Goal: Task Accomplishment & Management: Manage account settings

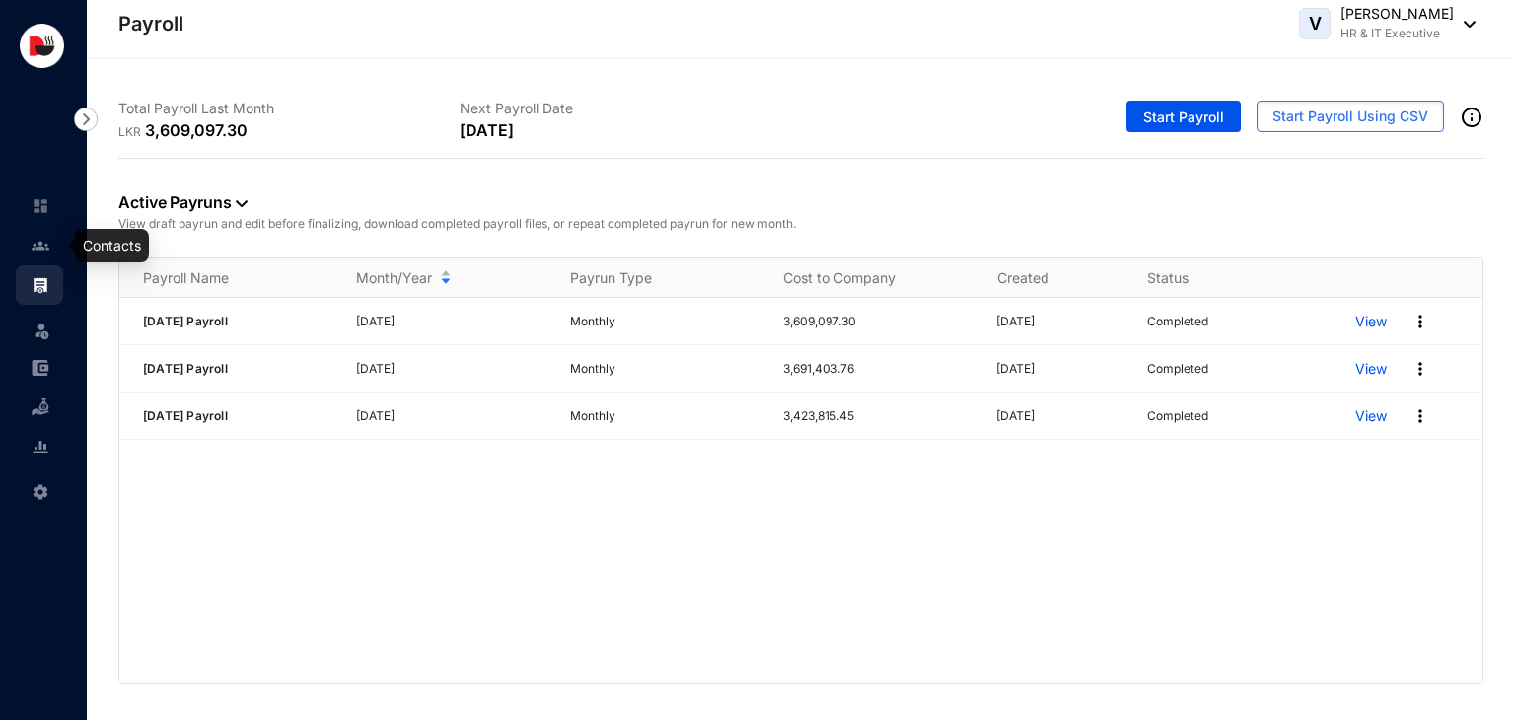
click at [40, 253] on img at bounding box center [41, 246] width 18 height 18
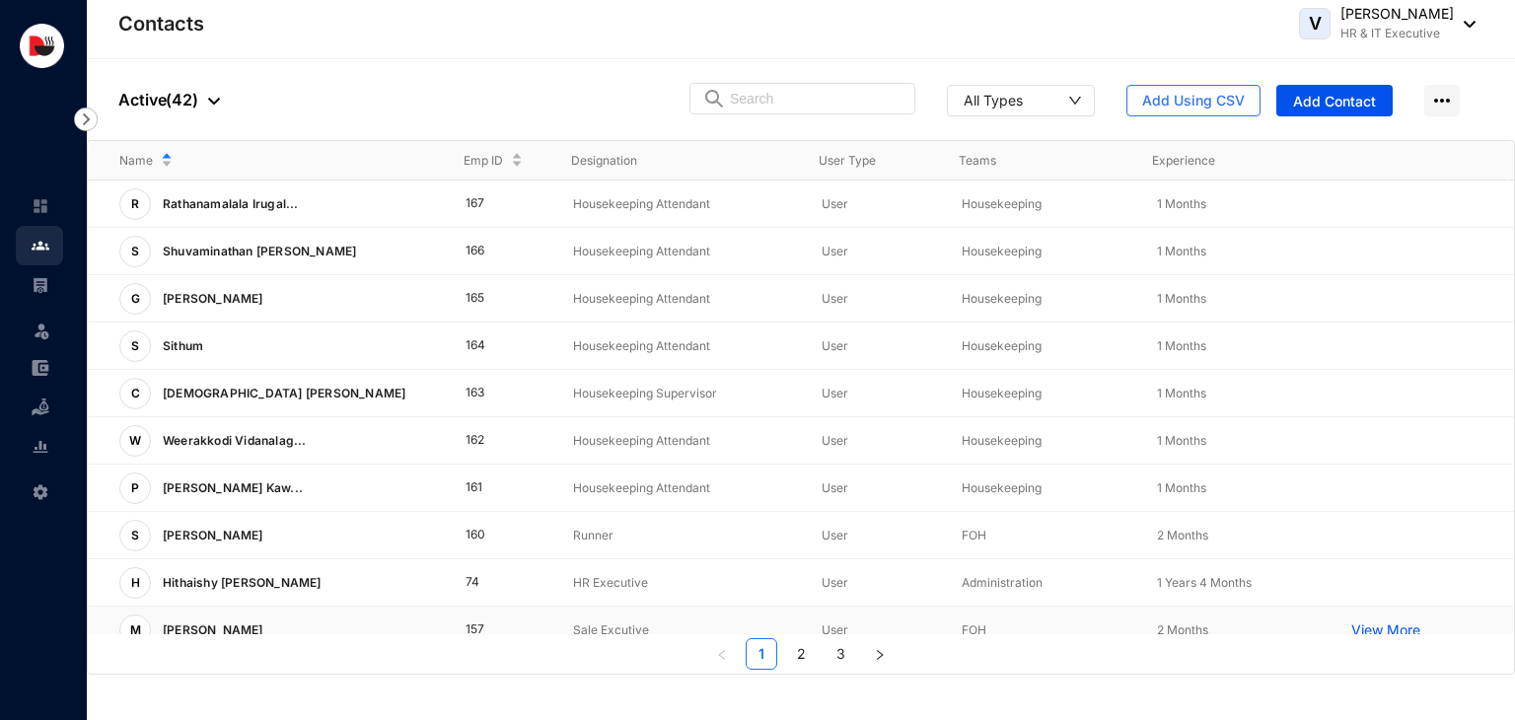
click at [1358, 627] on p "View More" at bounding box center [1391, 631] width 79 height 20
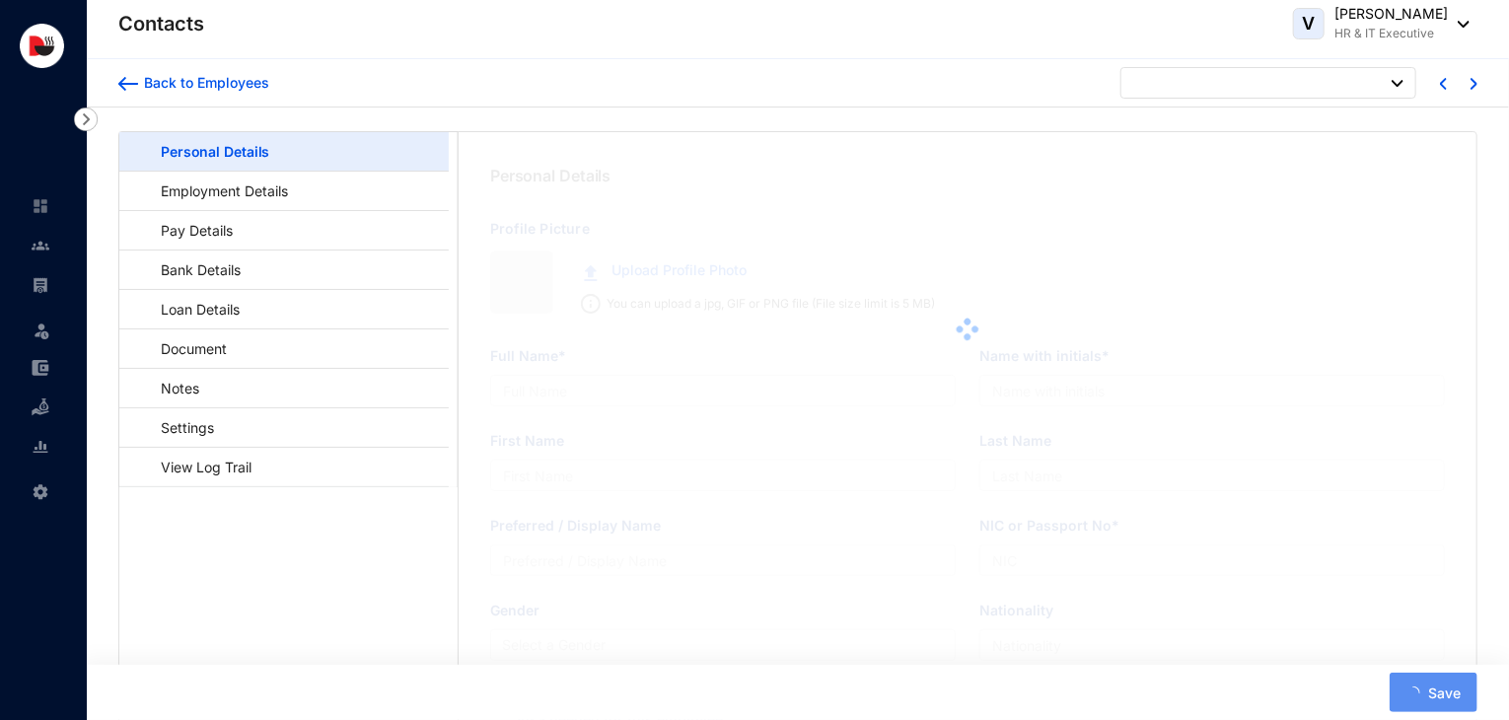
type input "[PERSON_NAME]"
type input "[PERSON_NAME]Minsaf"
type input "Jahufer"
type input "Minsaf"
type input "200424504759"
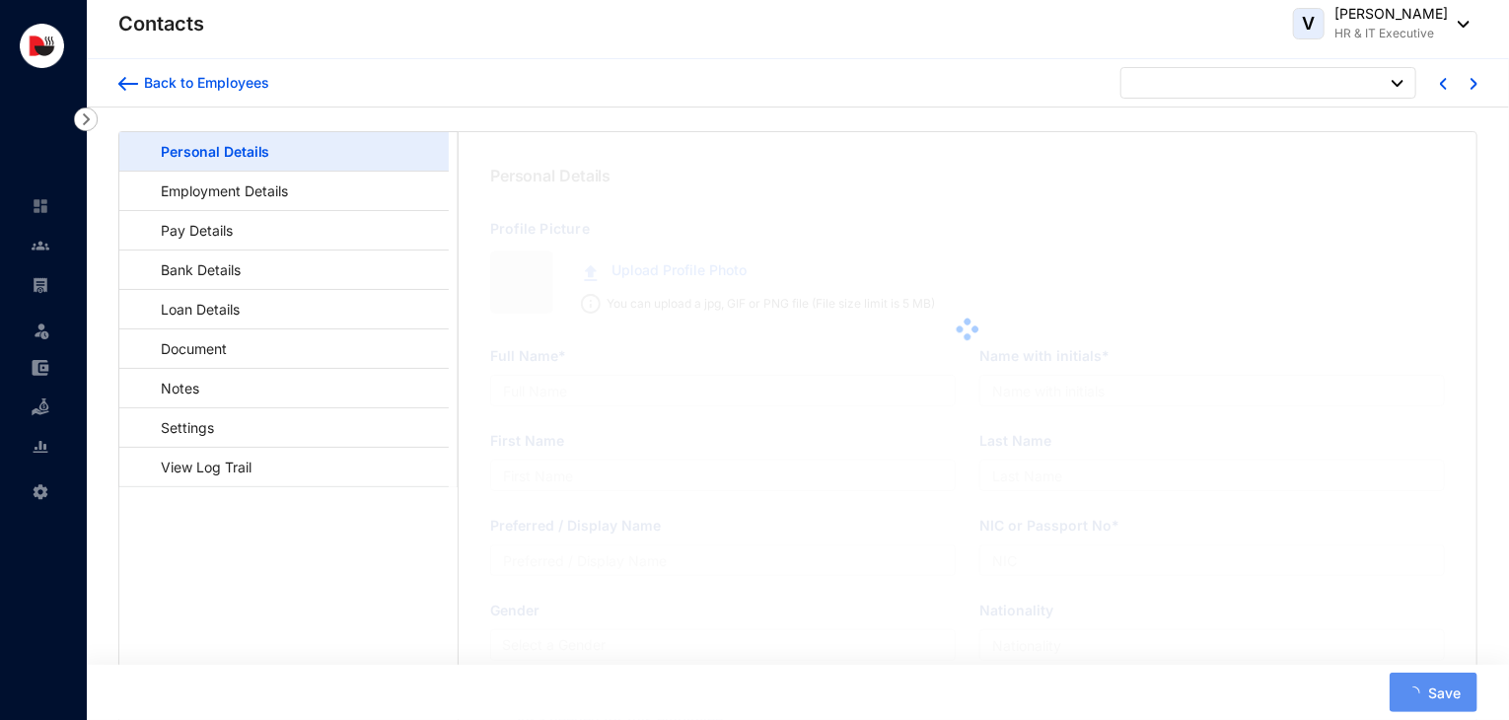
type input "774561177"
type input "[STREET_ADDRESS]"
type input "[DATE]"
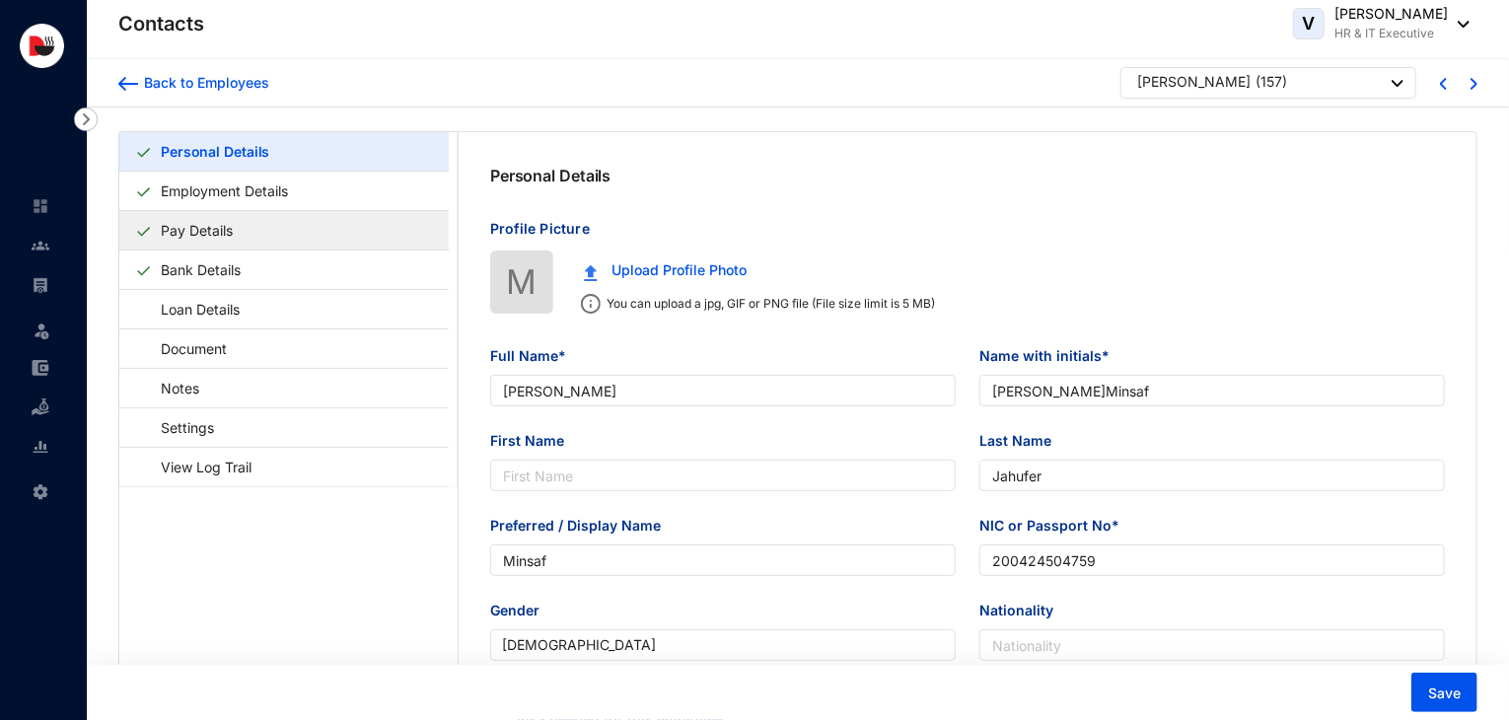
click at [213, 234] on link "Pay Details" at bounding box center [197, 230] width 88 height 40
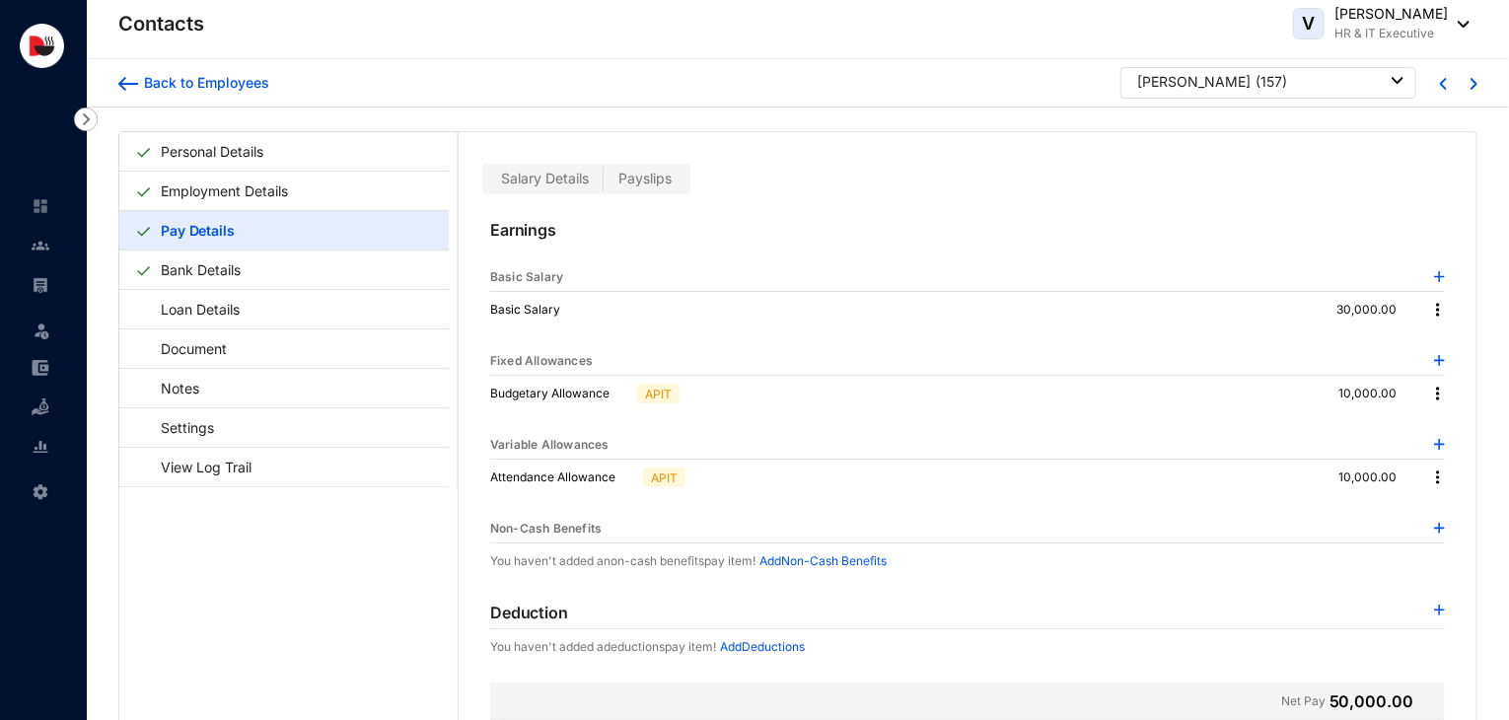
click at [1428, 310] on img at bounding box center [1438, 310] width 20 height 20
click at [1444, 333] on span "Edit" at bounding box center [1451, 342] width 25 height 22
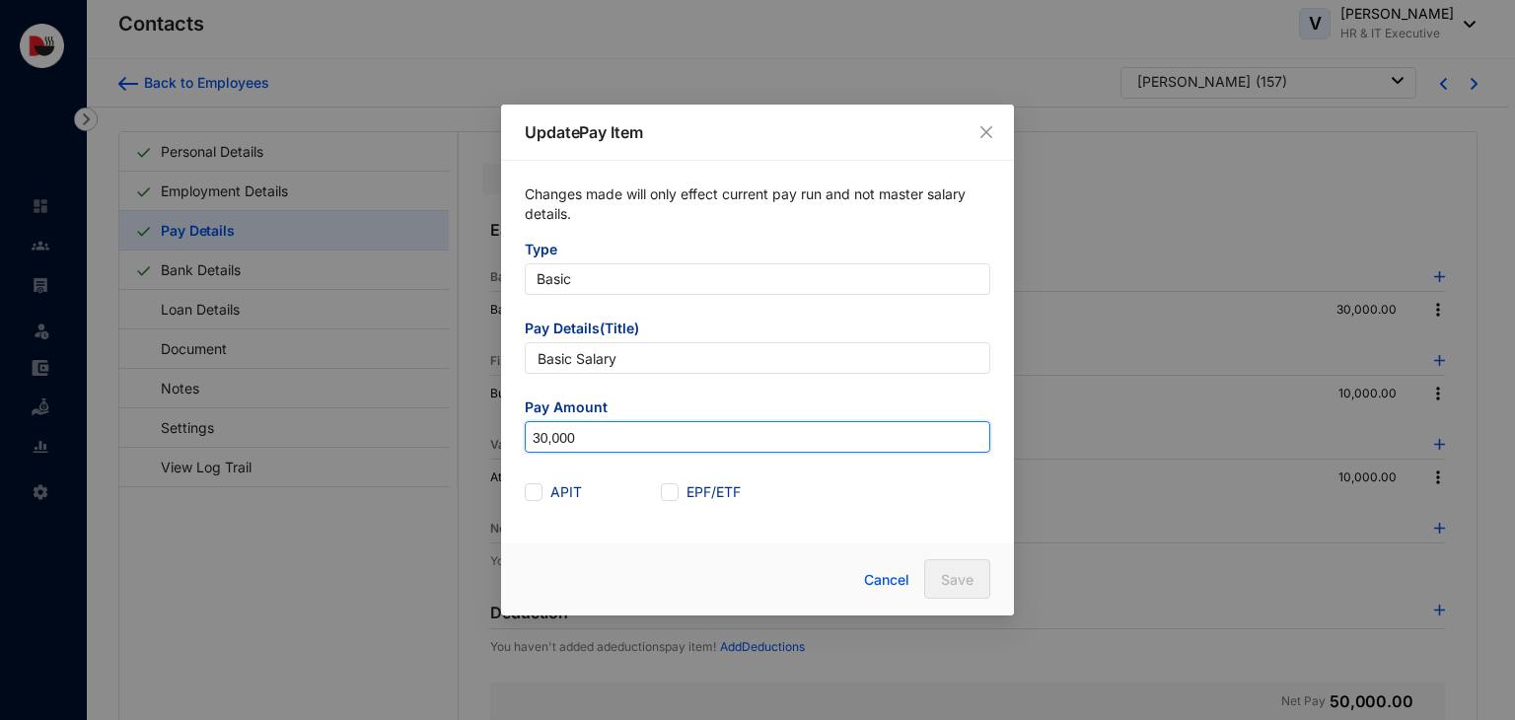
drag, startPoint x: 630, startPoint y: 427, endPoint x: 407, endPoint y: 459, distance: 225.2
click at [407, 459] on div "Update Pay Item Changes made will only effect current pay run and not master sa…" at bounding box center [757, 360] width 1515 height 720
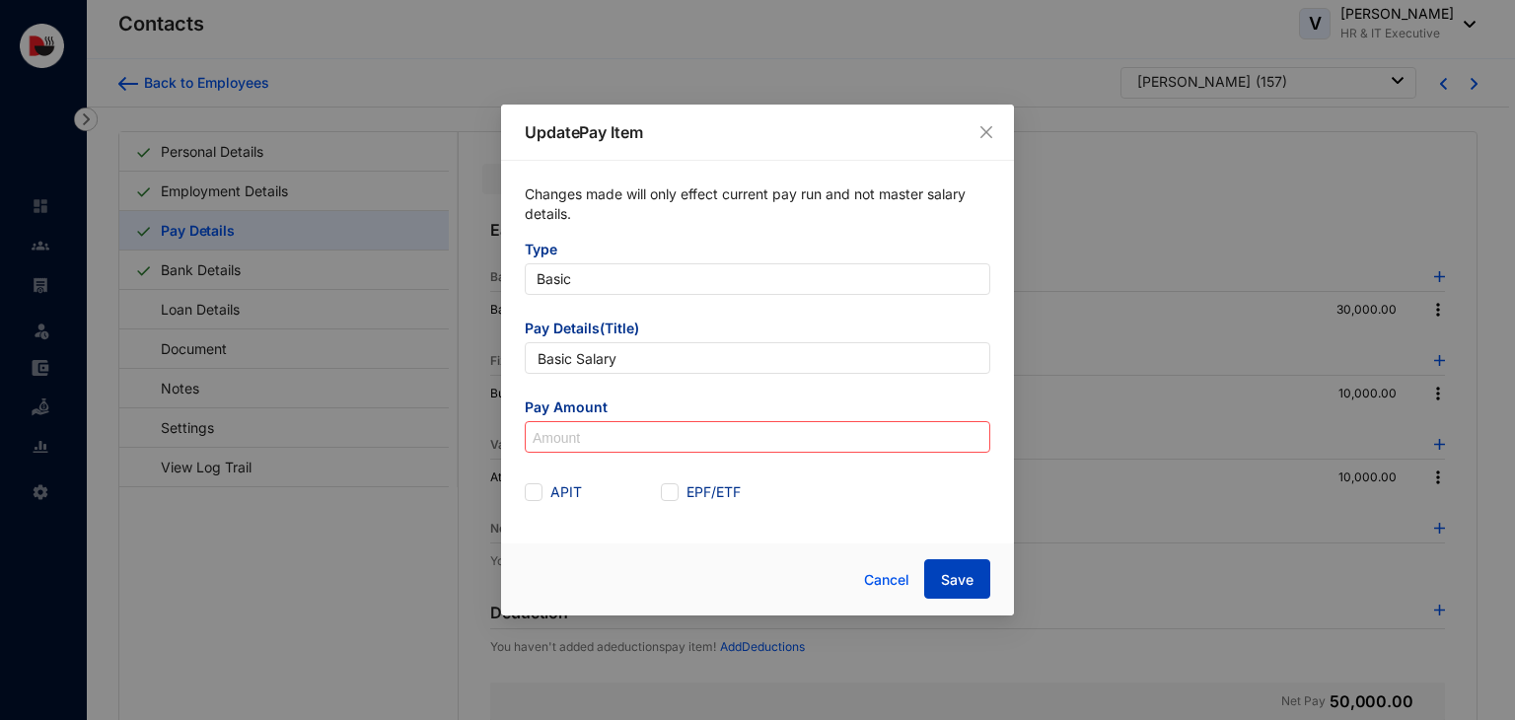
click at [963, 575] on span "Save" at bounding box center [957, 580] width 33 height 20
click at [696, 435] on input at bounding box center [758, 438] width 464 height 32
type input "0"
click at [972, 585] on span "Save" at bounding box center [957, 580] width 33 height 20
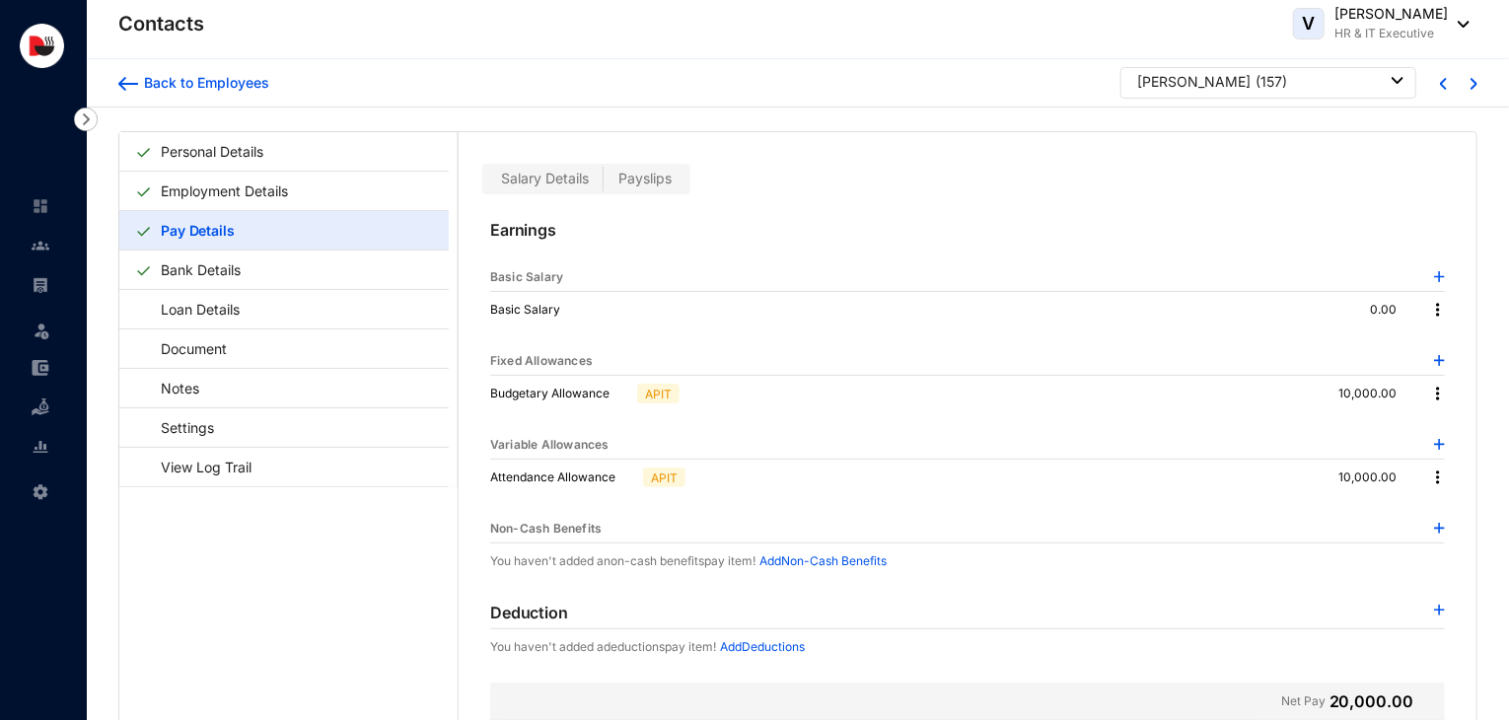
click at [1431, 392] on img at bounding box center [1438, 394] width 20 height 20
click at [1444, 421] on span "Edit" at bounding box center [1459, 426] width 41 height 22
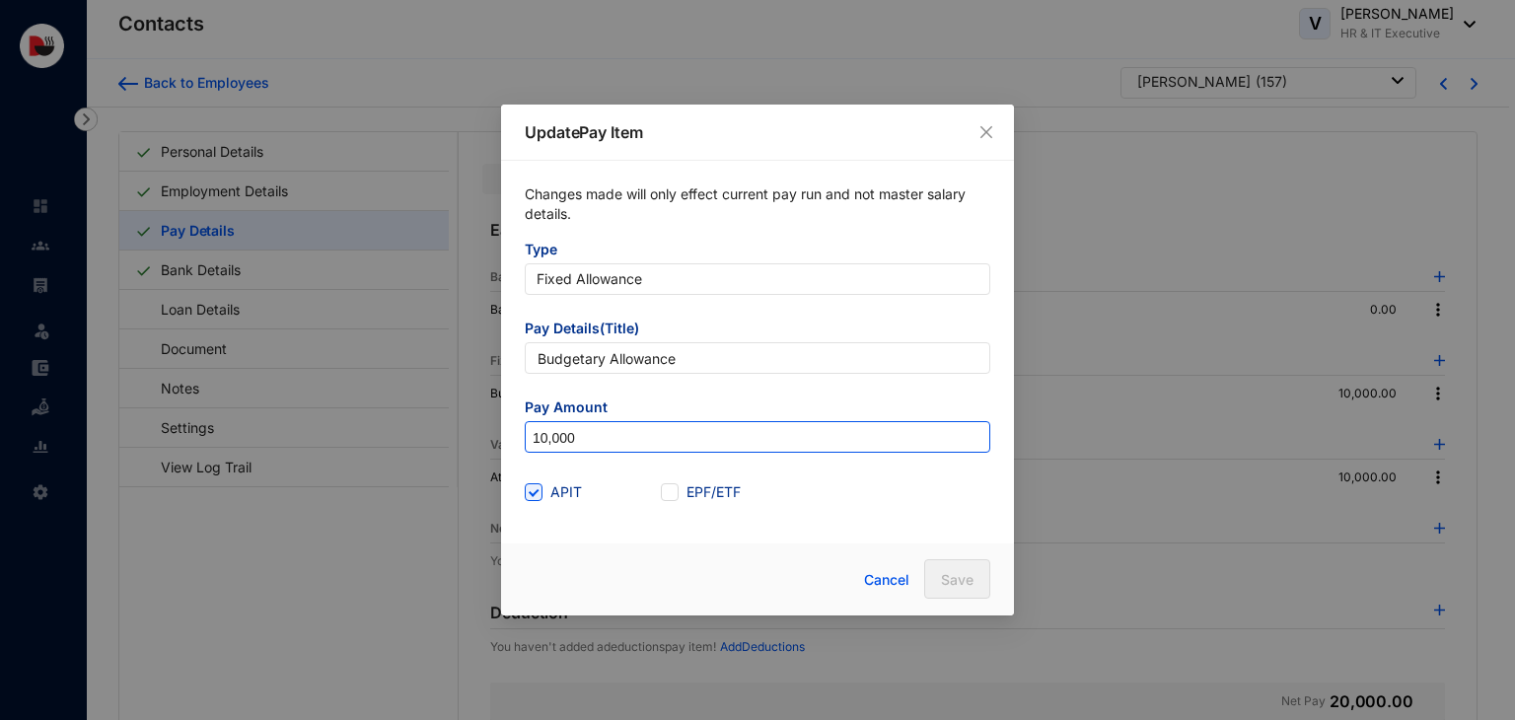
click at [543, 438] on input "10,000" at bounding box center [758, 438] width 464 height 32
type input "20,000"
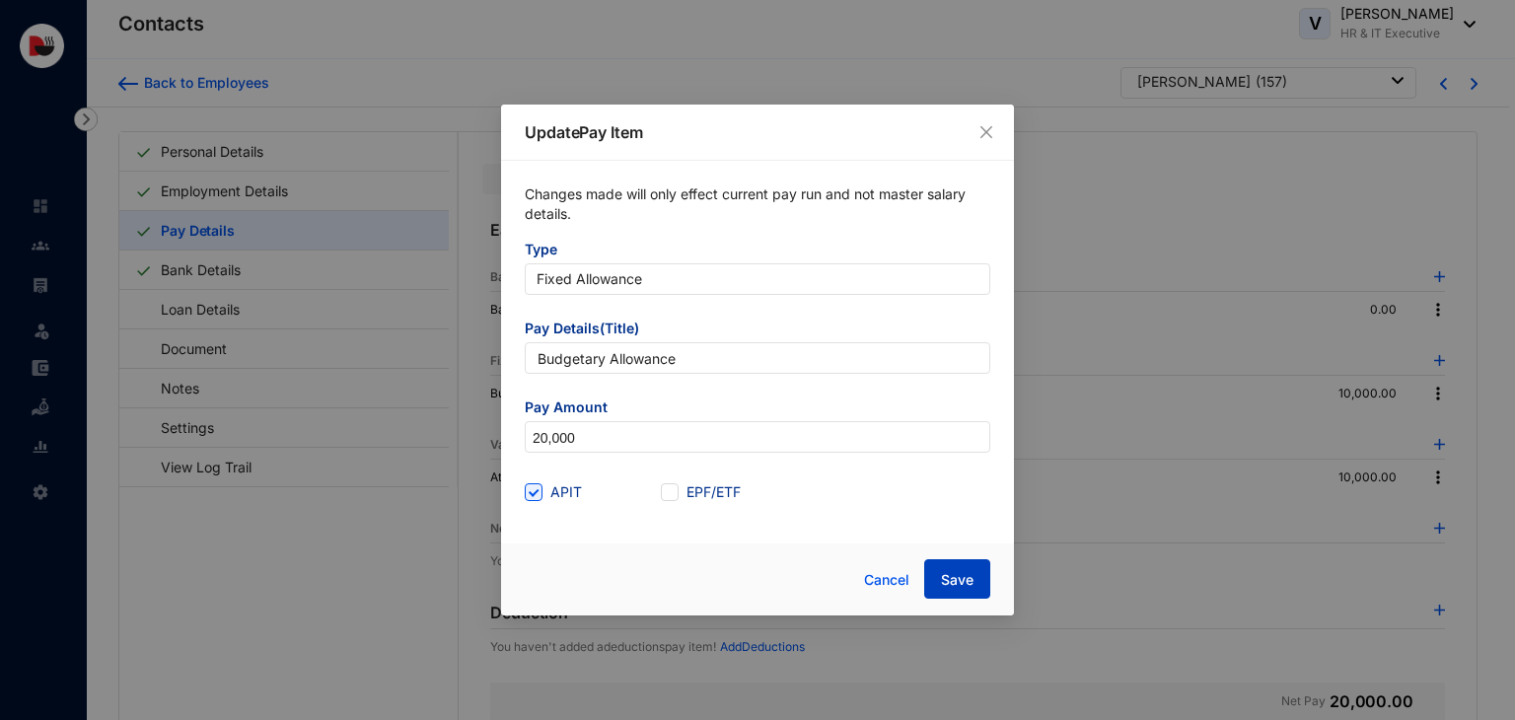
click at [956, 582] on span "Save" at bounding box center [957, 580] width 33 height 20
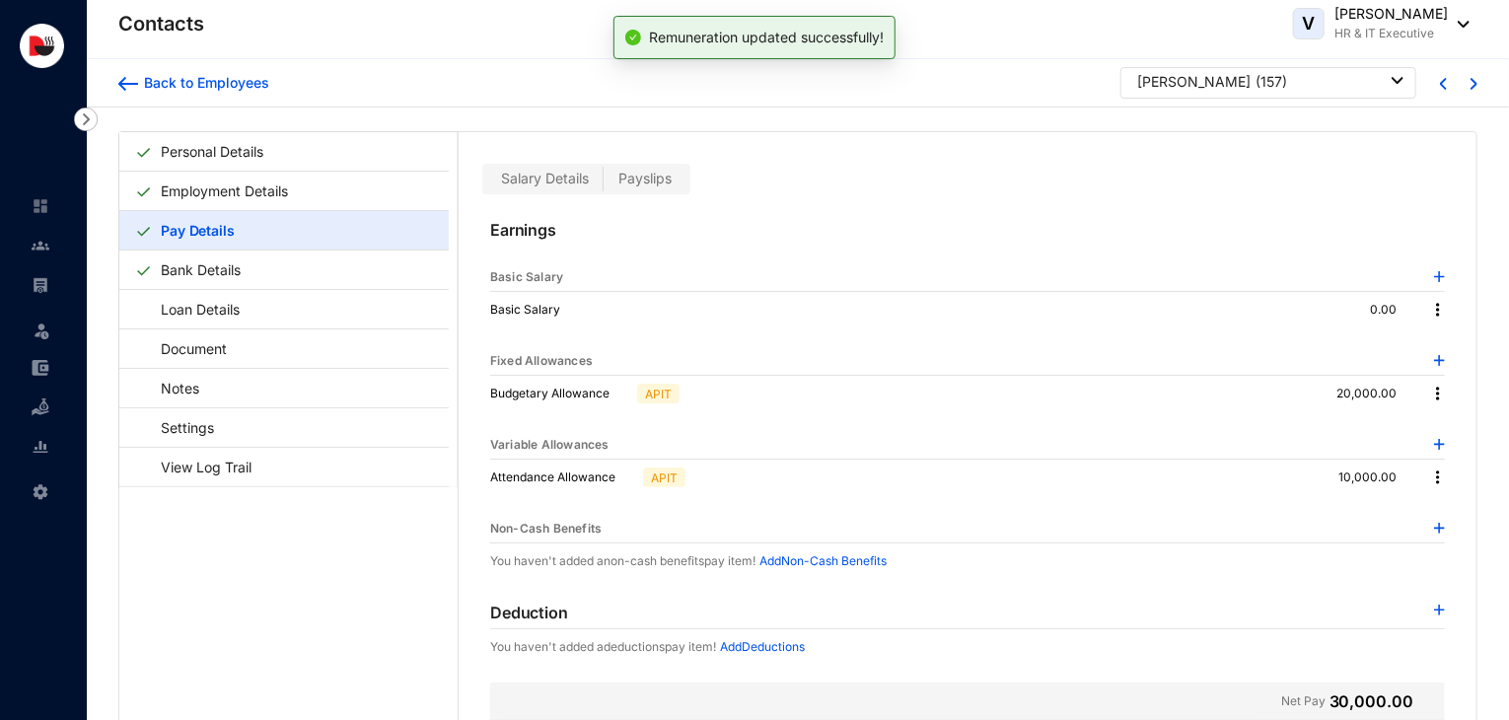
click at [1432, 478] on img at bounding box center [1438, 478] width 20 height 20
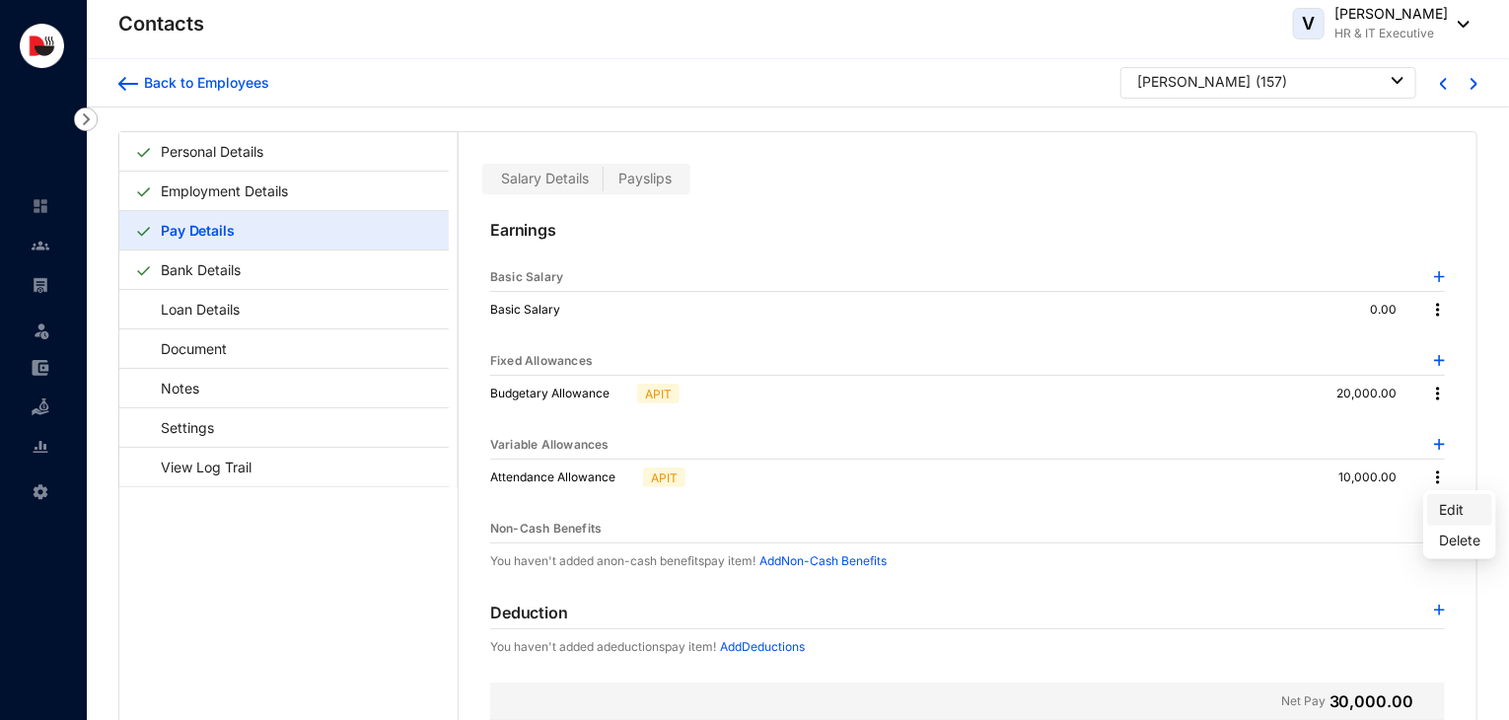
click at [1448, 509] on span "Edit" at bounding box center [1459, 510] width 41 height 22
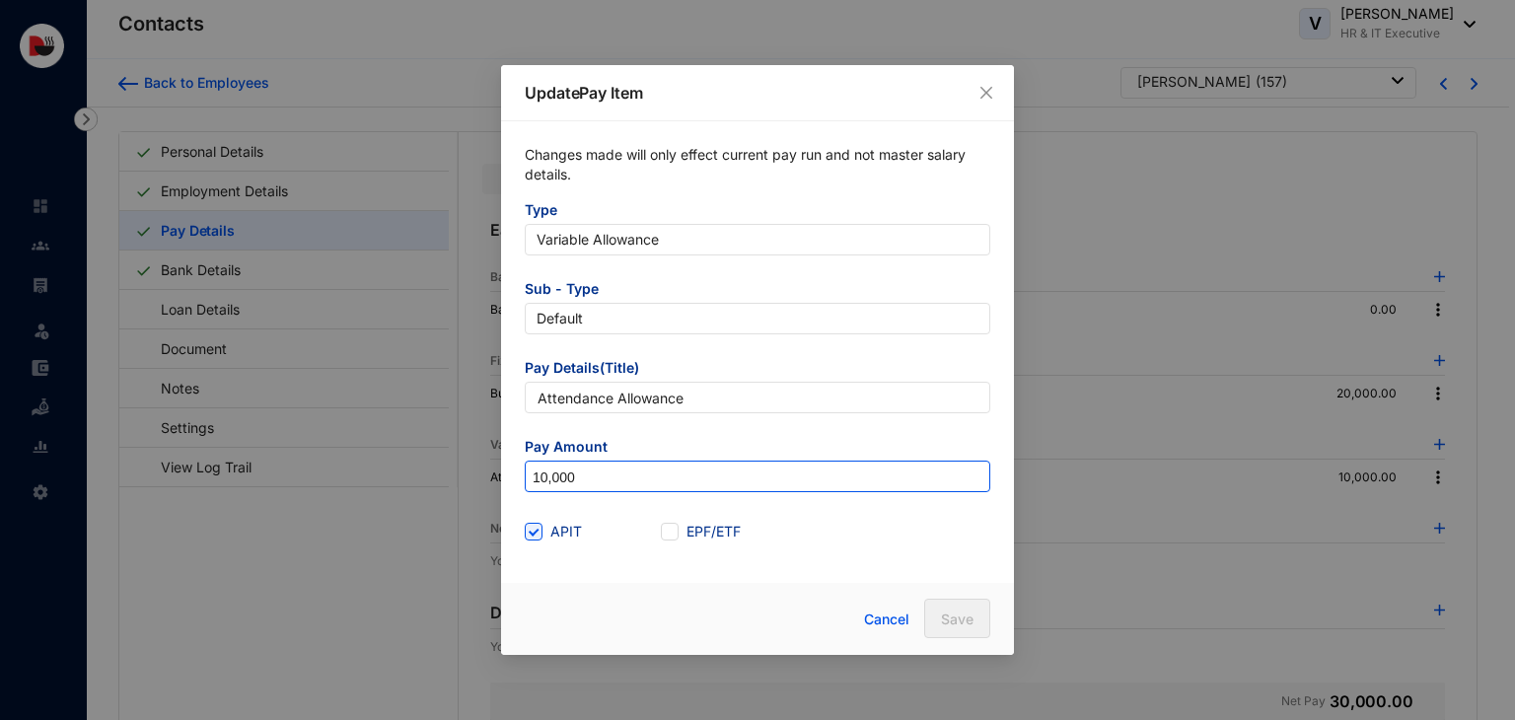
click at [541, 478] on input "10,000" at bounding box center [758, 478] width 464 height 32
type input "20,000"
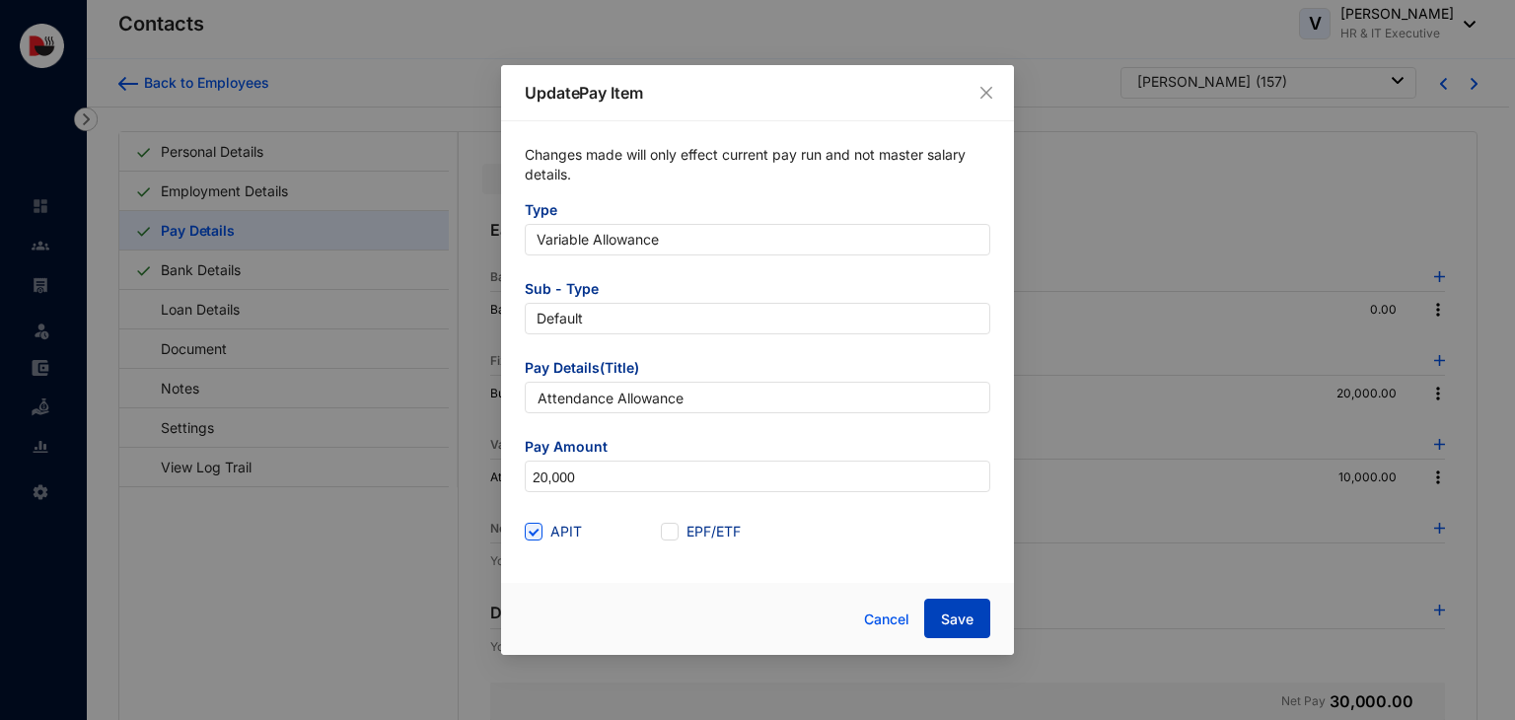
click at [953, 625] on span "Save" at bounding box center [957, 620] width 33 height 20
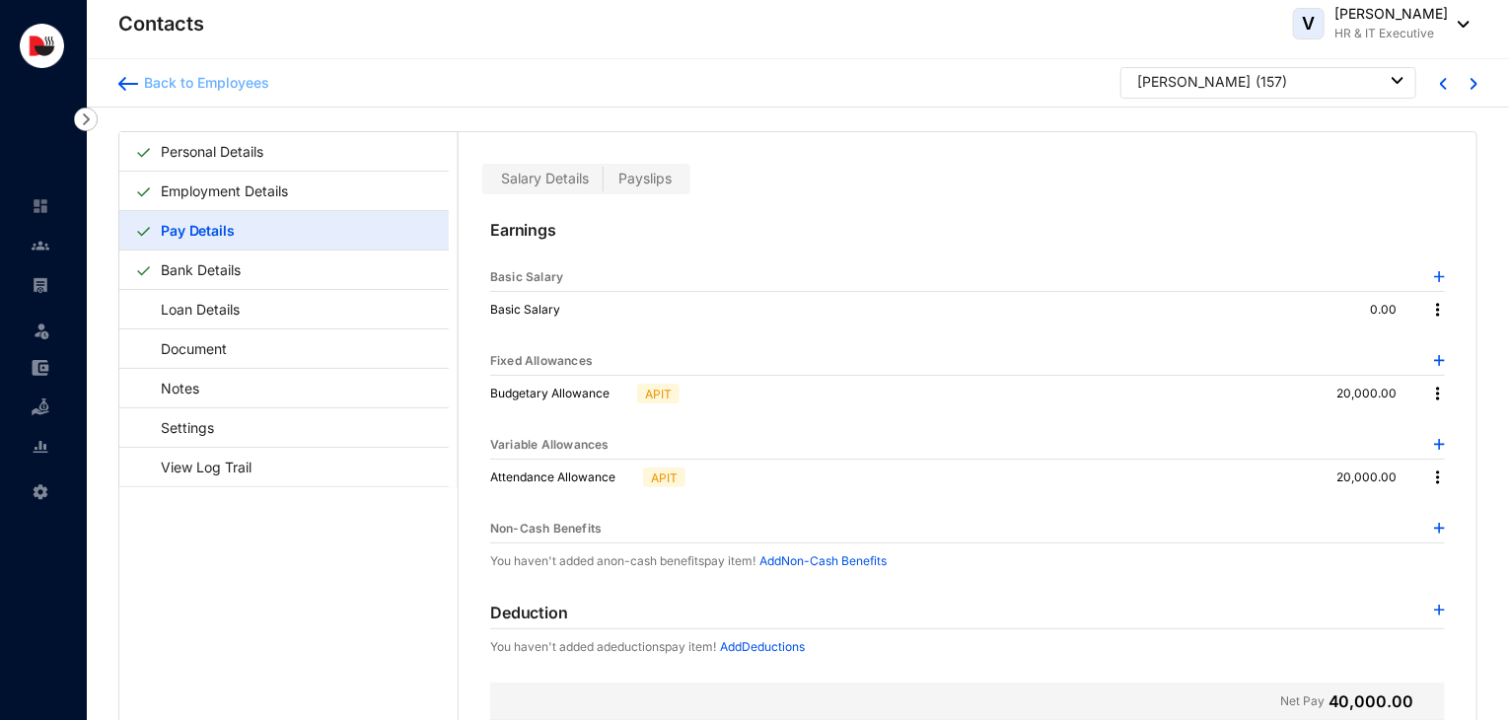
click at [226, 78] on div "Back to Employees" at bounding box center [203, 83] width 131 height 20
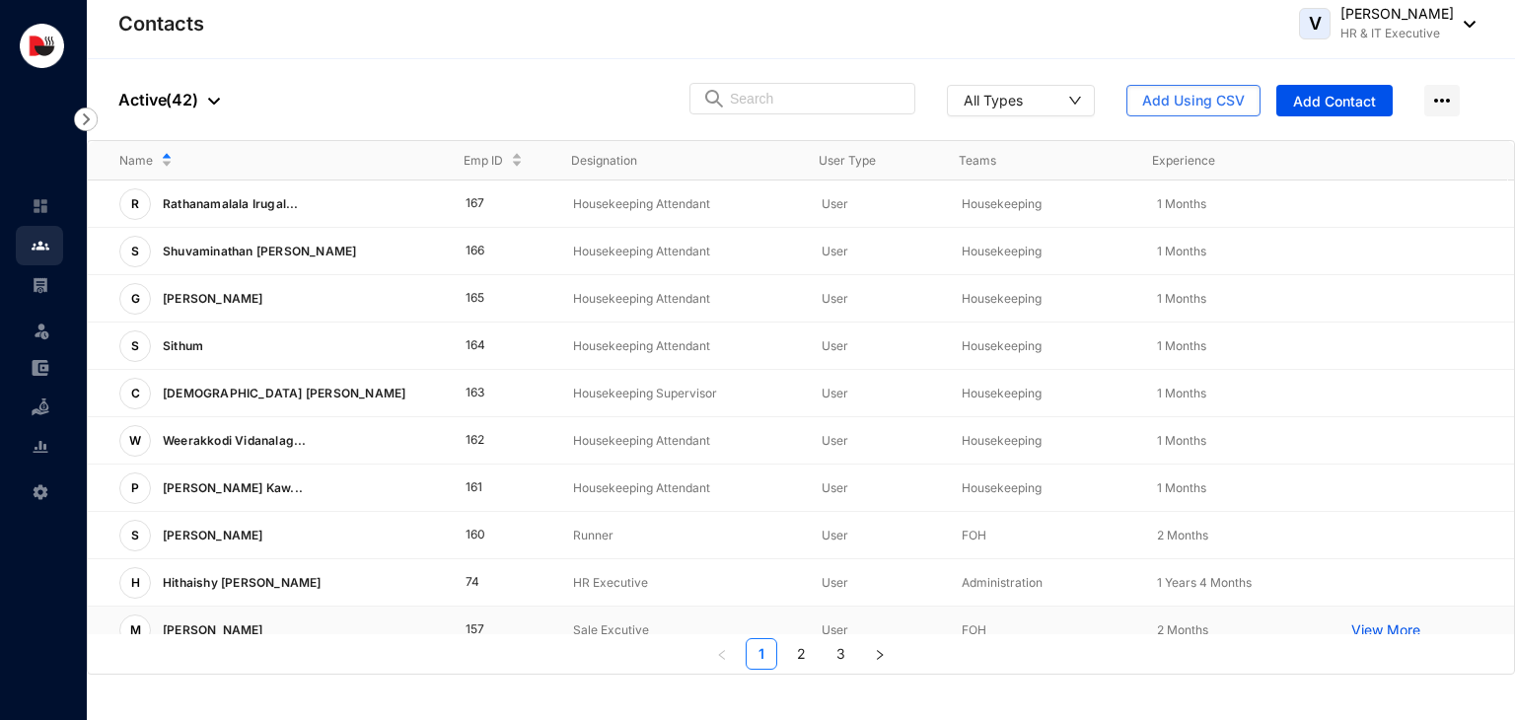
click at [1354, 626] on p "View More" at bounding box center [1391, 631] width 79 height 20
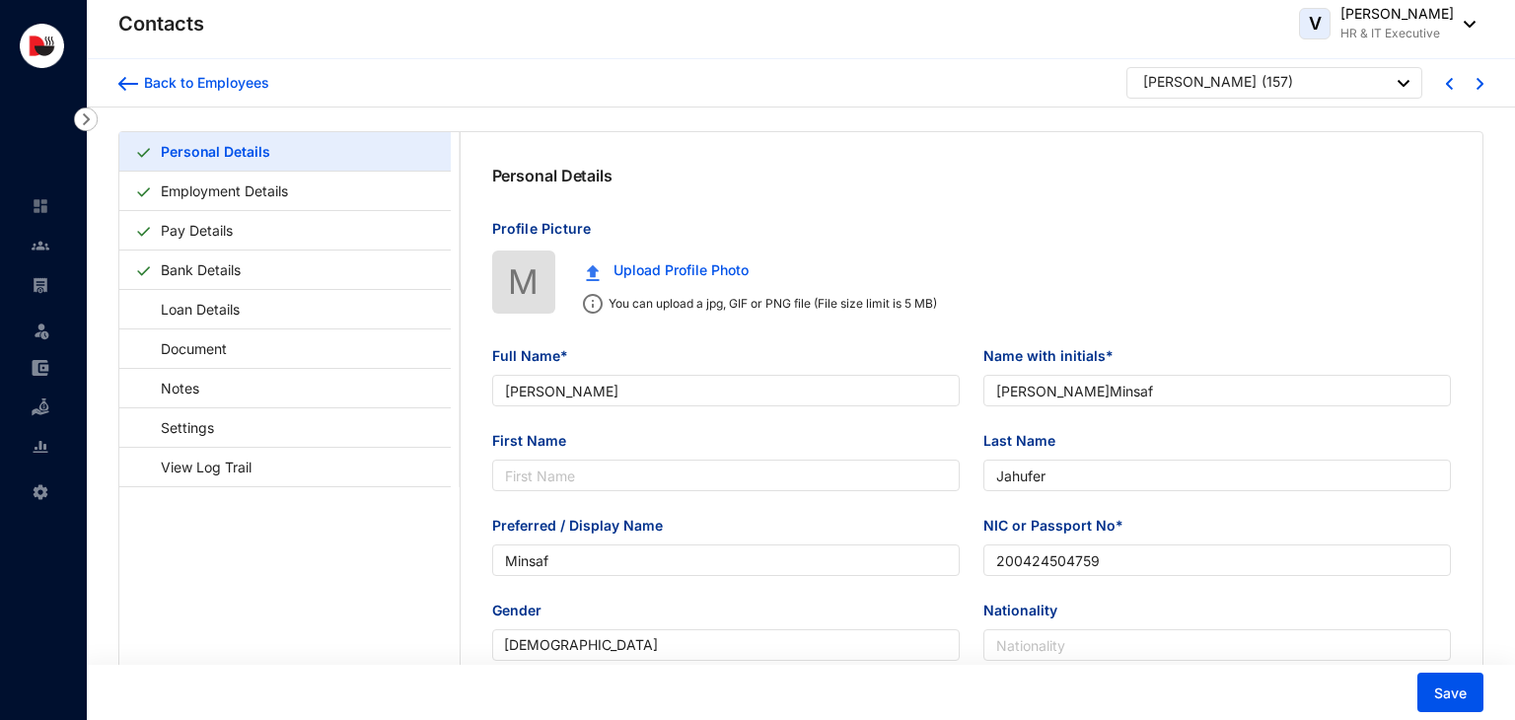
type input "[DATE]"
click at [220, 226] on link "Pay Details" at bounding box center [197, 230] width 88 height 40
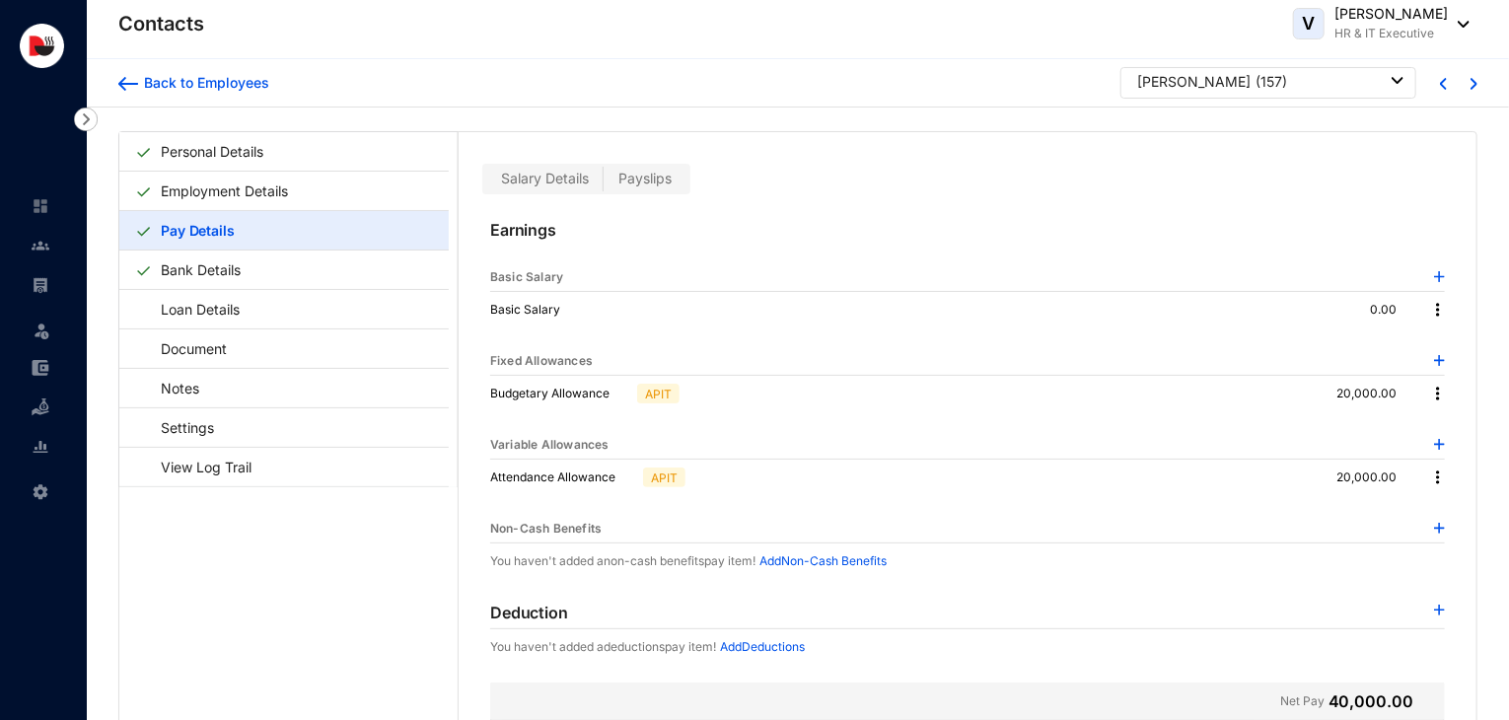
click at [1435, 480] on img at bounding box center [1438, 478] width 20 height 20
click at [1440, 506] on span "Edit" at bounding box center [1459, 510] width 41 height 22
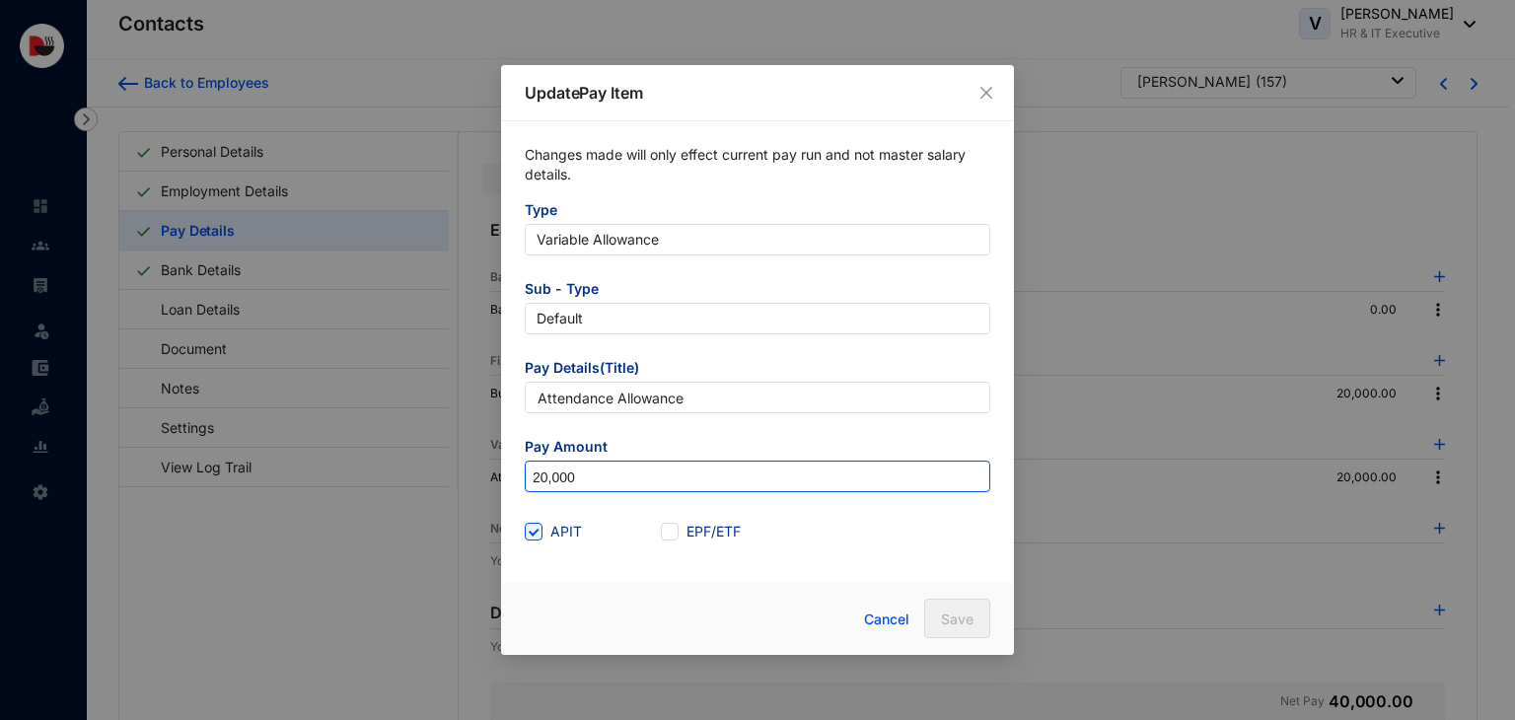
click at [540, 482] on input "20,000" at bounding box center [758, 478] width 464 height 32
type input "10,000"
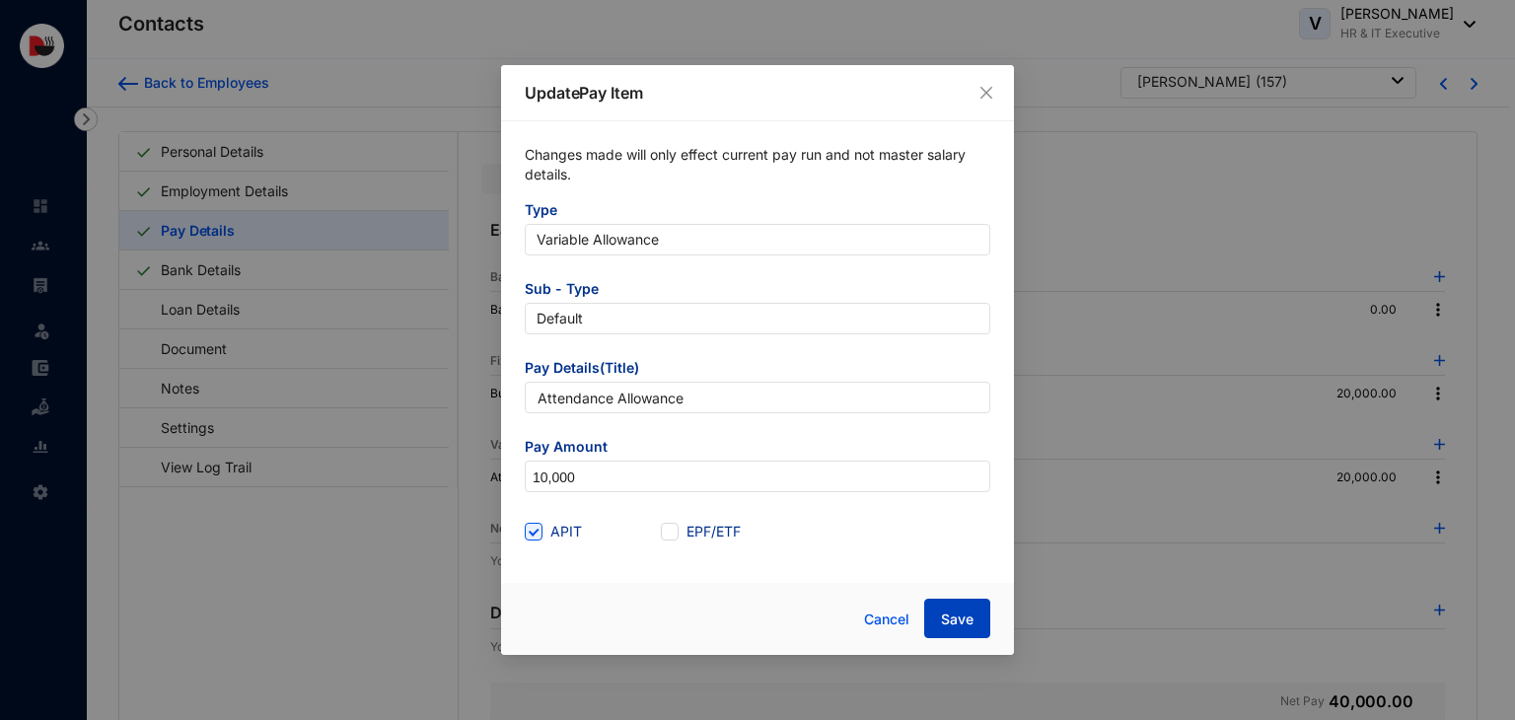
click at [951, 632] on button "Save" at bounding box center [957, 618] width 66 height 39
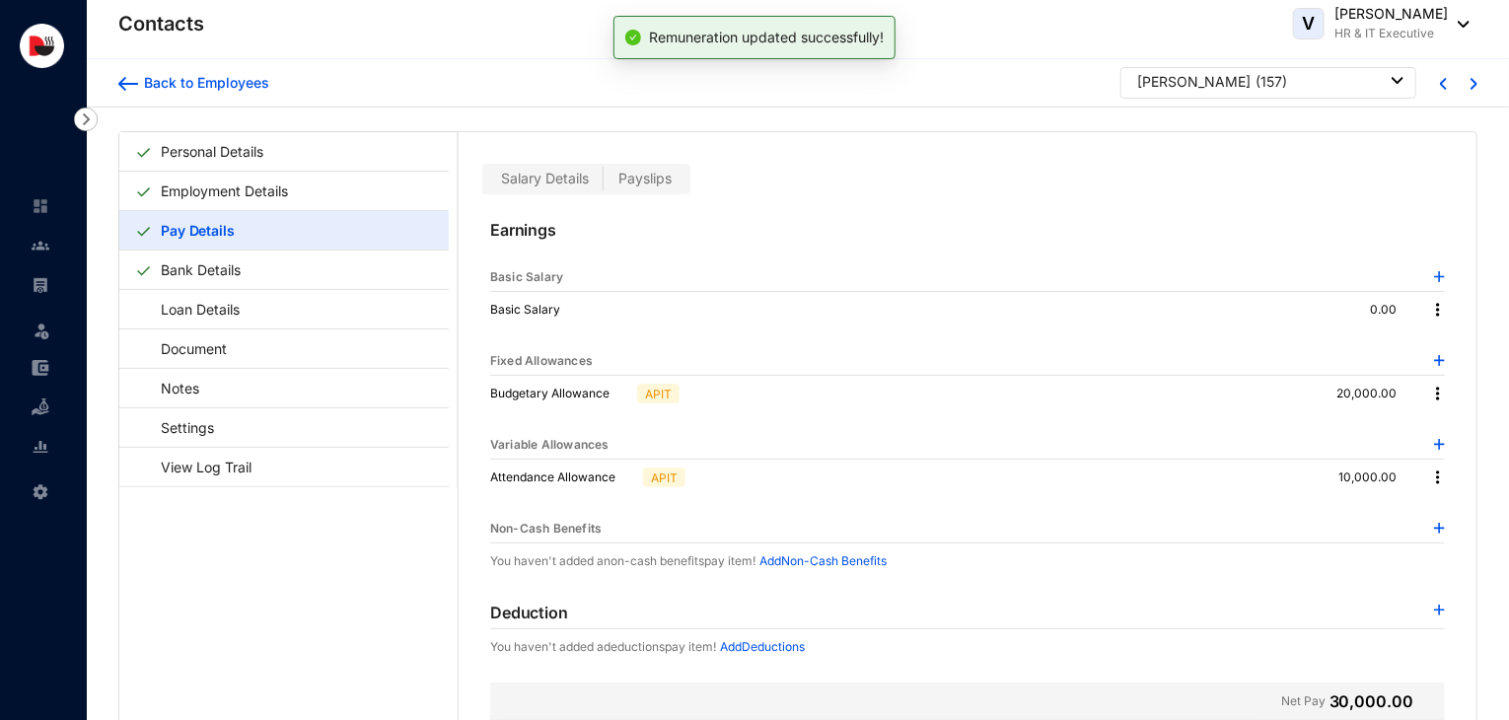
click at [1436, 394] on img at bounding box center [1438, 394] width 20 height 20
click at [1452, 418] on span "Edit" at bounding box center [1459, 426] width 41 height 22
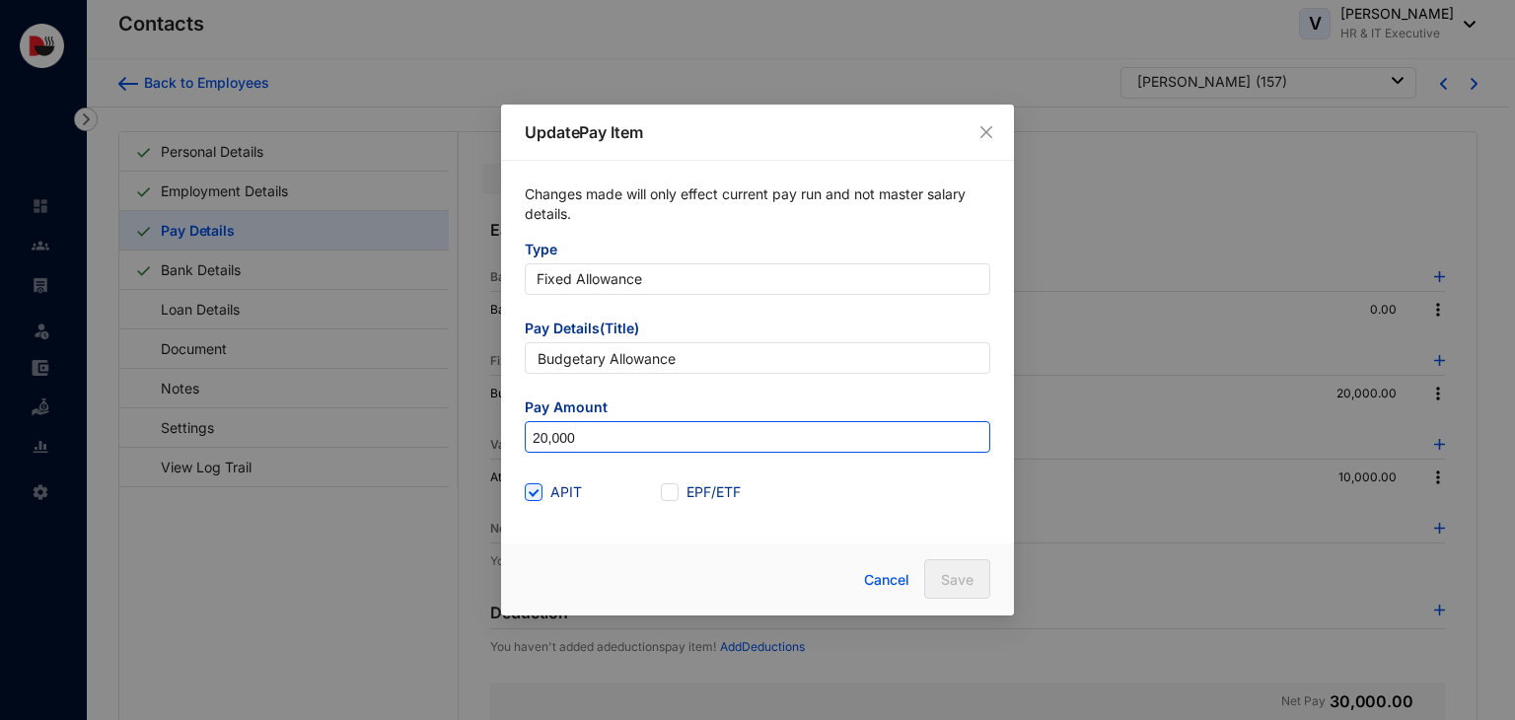
click at [640, 440] on input "20,000" at bounding box center [758, 438] width 464 height 32
type input "2"
type input "30,000"
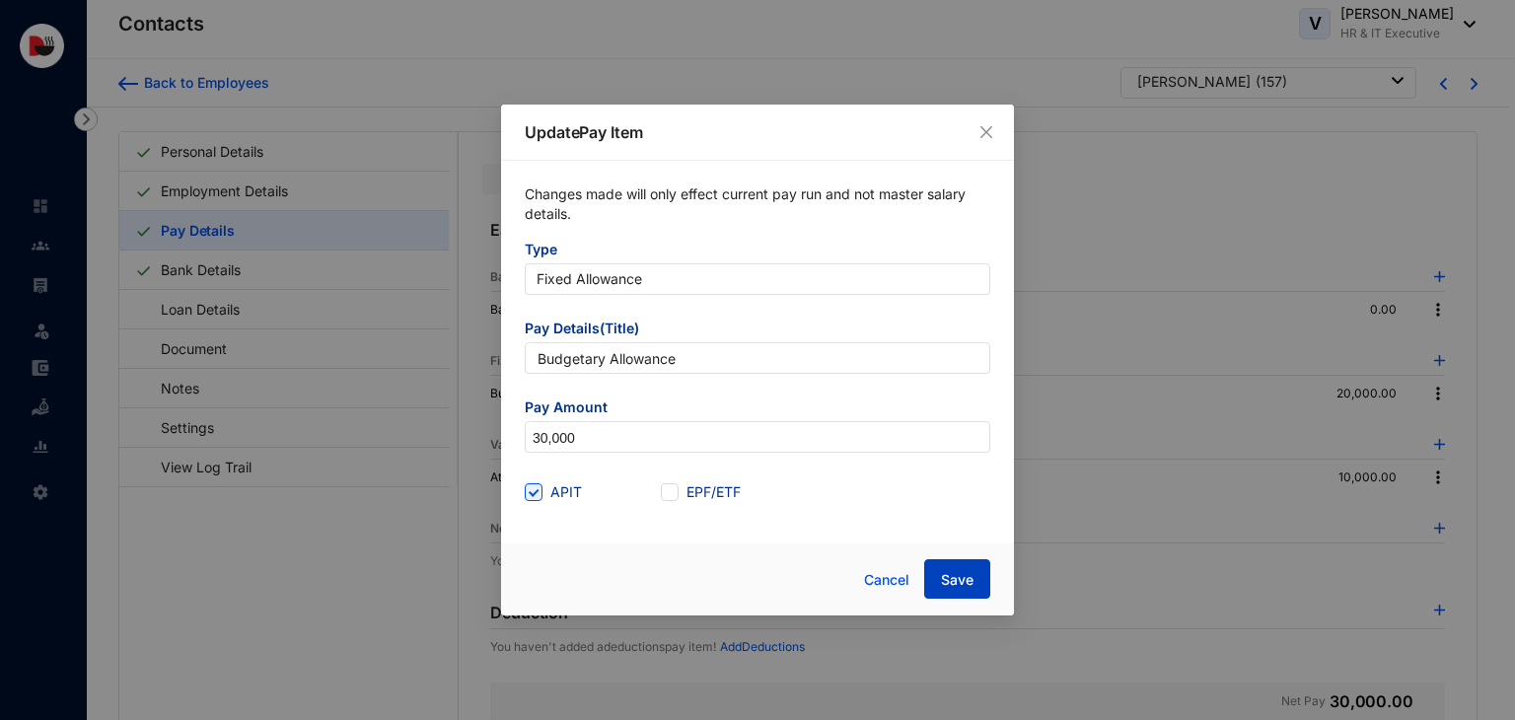
click at [971, 576] on span "Save" at bounding box center [957, 580] width 33 height 20
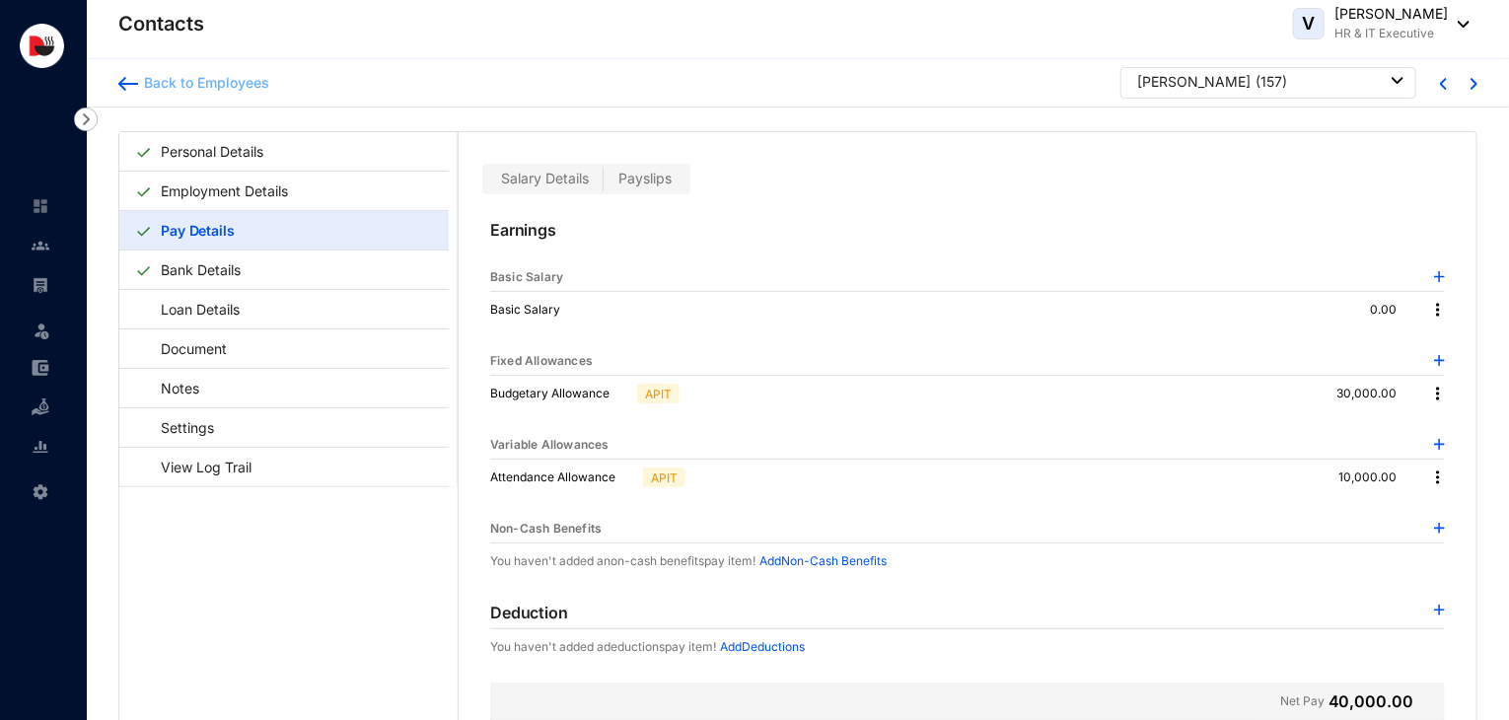
click at [168, 80] on div "Back to Employees" at bounding box center [203, 83] width 131 height 20
